Goal: Find specific page/section: Find specific page/section

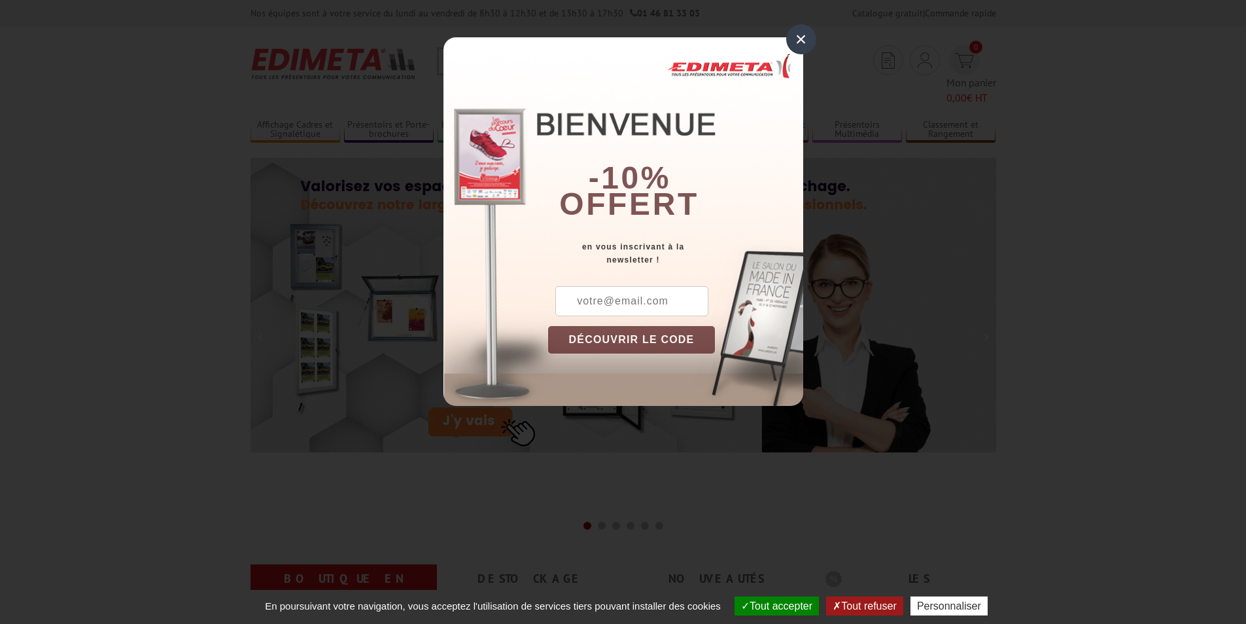
click at [801, 39] on div "×" at bounding box center [801, 39] width 30 height 30
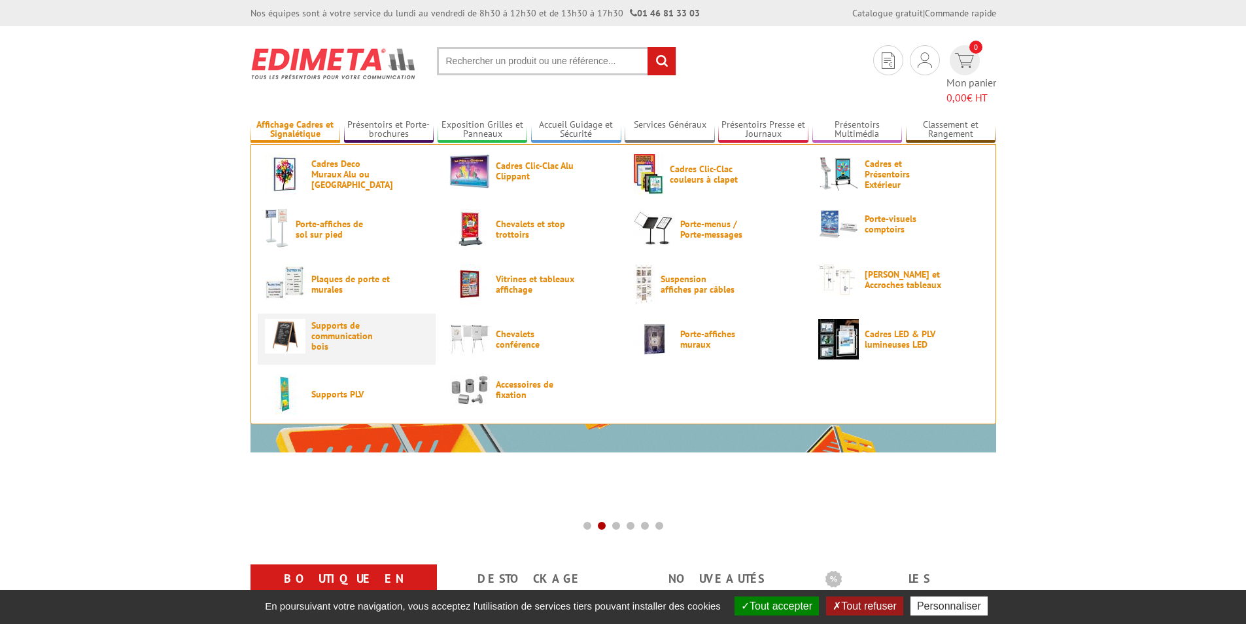
click at [338, 323] on span "Supports de communication bois" at bounding box center [350, 335] width 79 height 31
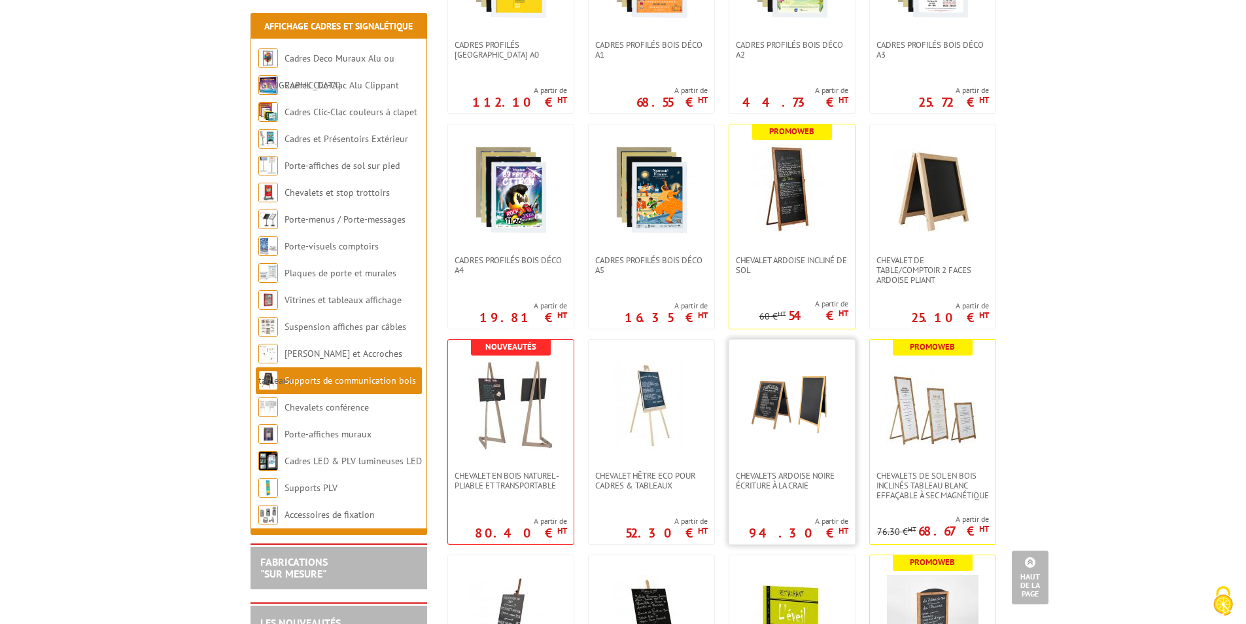
scroll to position [851, 0]
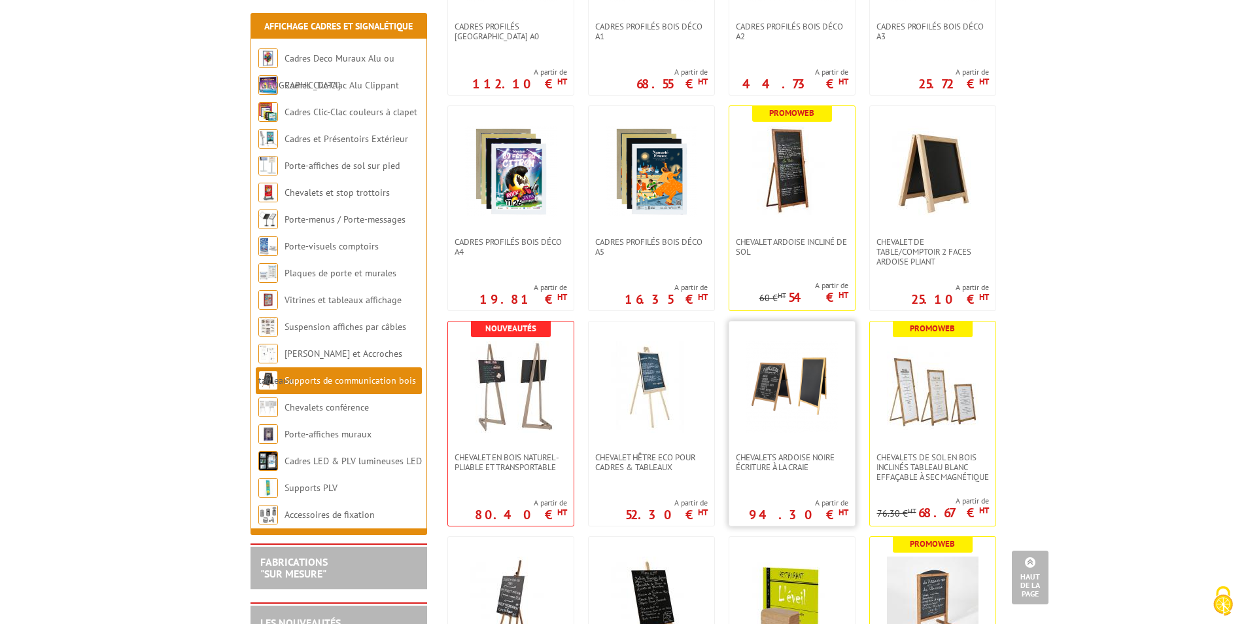
click at [786, 368] on img at bounding box center [793, 387] width 92 height 92
